Goal: Information Seeking & Learning: Stay updated

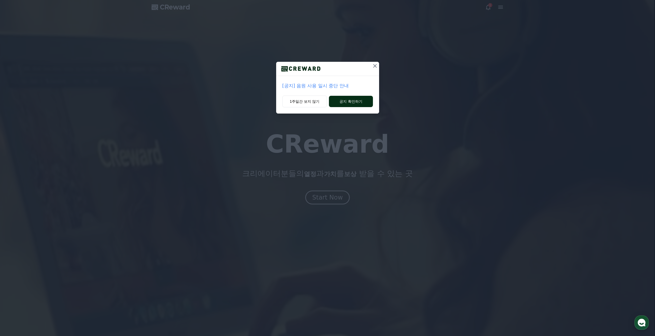
click at [342, 102] on button "공지 확인하기" at bounding box center [351, 101] width 44 height 11
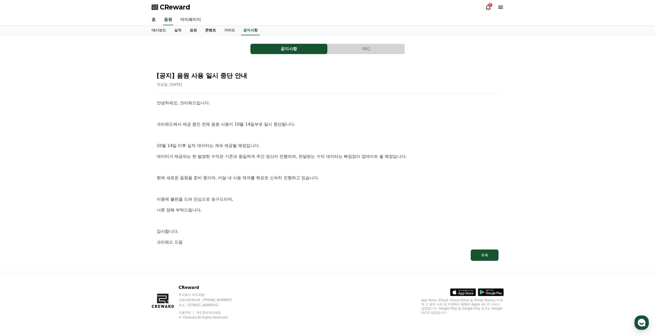
click at [208, 30] on link "콘텐츠" at bounding box center [210, 30] width 19 height 10
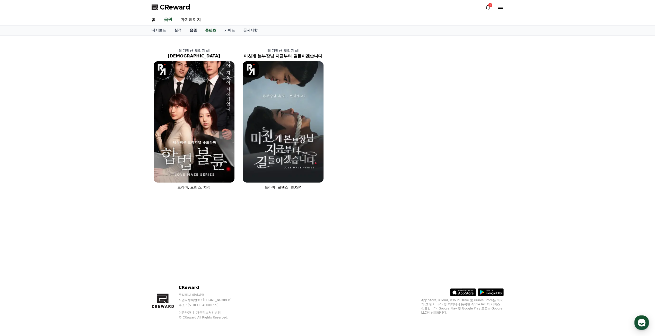
click at [193, 30] on link "음원" at bounding box center [193, 30] width 15 height 10
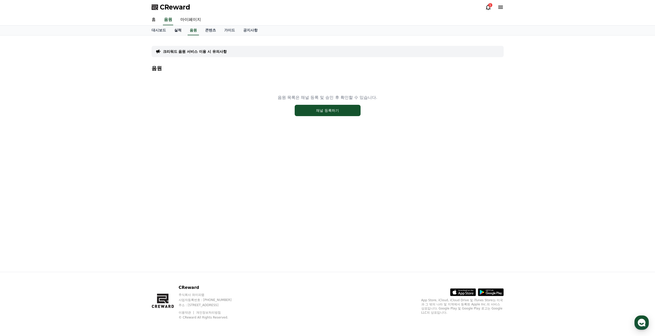
click at [182, 32] on link "실적" at bounding box center [177, 30] width 15 height 10
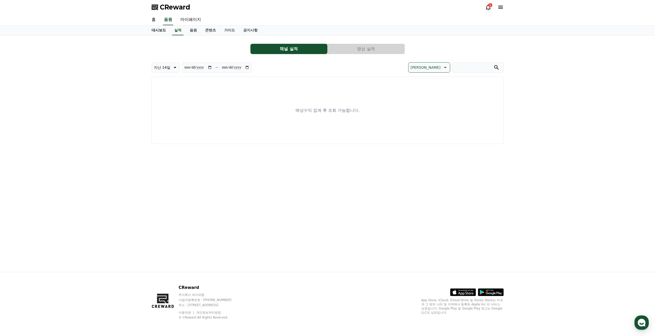
click at [161, 33] on link "대시보드" at bounding box center [158, 30] width 23 height 10
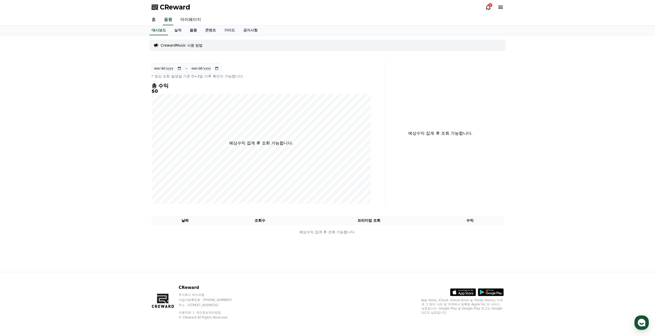
click at [197, 30] on link "음원" at bounding box center [193, 30] width 15 height 10
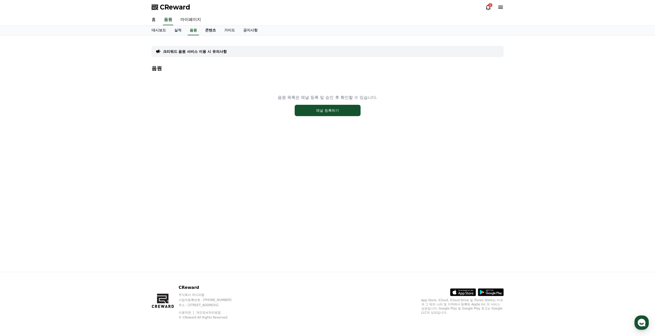
click at [214, 30] on link "콘텐츠" at bounding box center [210, 30] width 19 height 10
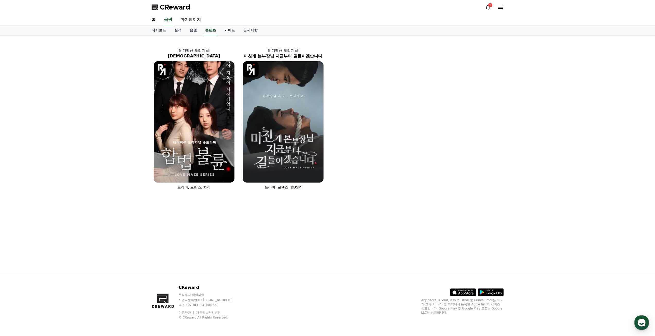
click at [226, 29] on link "가이드" at bounding box center [229, 30] width 19 height 10
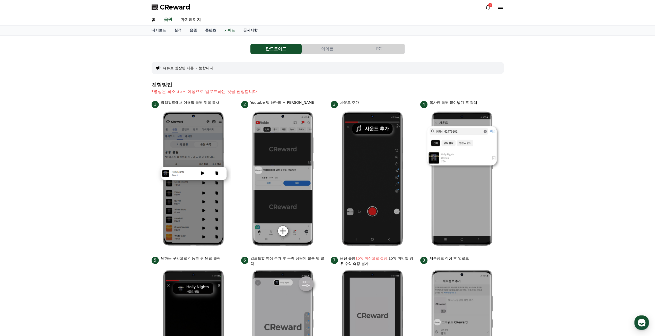
click at [247, 29] on link "공지사항" at bounding box center [250, 30] width 23 height 10
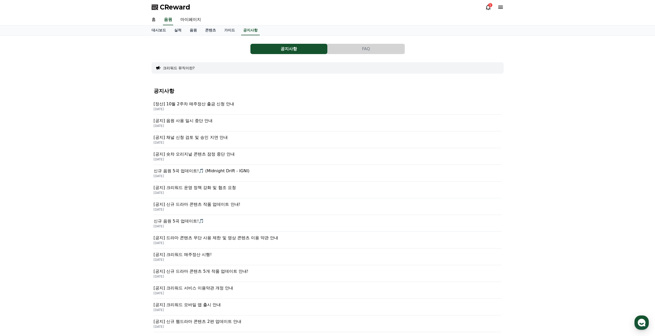
click at [215, 103] on p "[정산] 10월 2주차 매주정산 출금 신청 안내" at bounding box center [328, 104] width 348 height 6
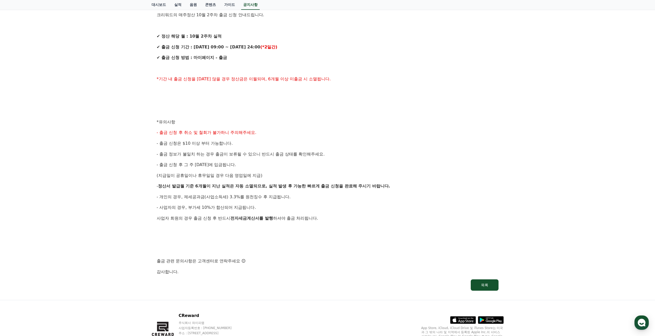
scroll to position [148, 0]
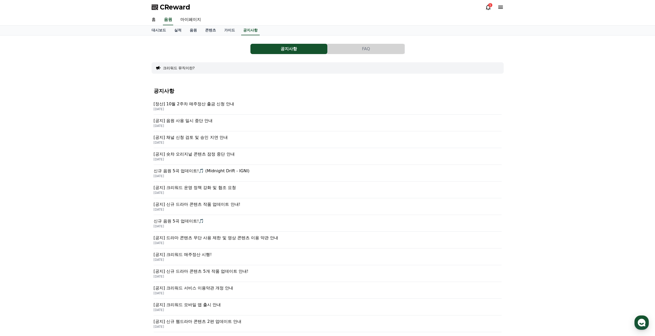
click at [195, 121] on p "[공지] 음원 사용 일시 중단 안내" at bounding box center [328, 121] width 348 height 6
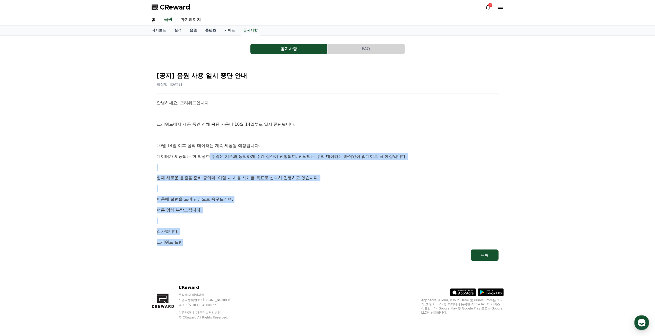
drag, startPoint x: 209, startPoint y: 150, endPoint x: 249, endPoint y: 239, distance: 97.8
click at [249, 239] on div "안녕하세요, 크리워드입니다. 크리워드에서 제공 중인 전체 음원 사용이 10월 14일부로 일시 중단됩니다. [DATE] 이후 실적 데이터는 계속…" at bounding box center [328, 173] width 342 height 146
click at [260, 235] on div "안녕하세요, 크리워드입니다. 크리워드에서 제공 중인 전체 음원 사용이 10월 14일부로 일시 중단됩니다. [DATE] 이후 실적 데이터는 계속…" at bounding box center [328, 173] width 342 height 146
